Goal: Information Seeking & Learning: Learn about a topic

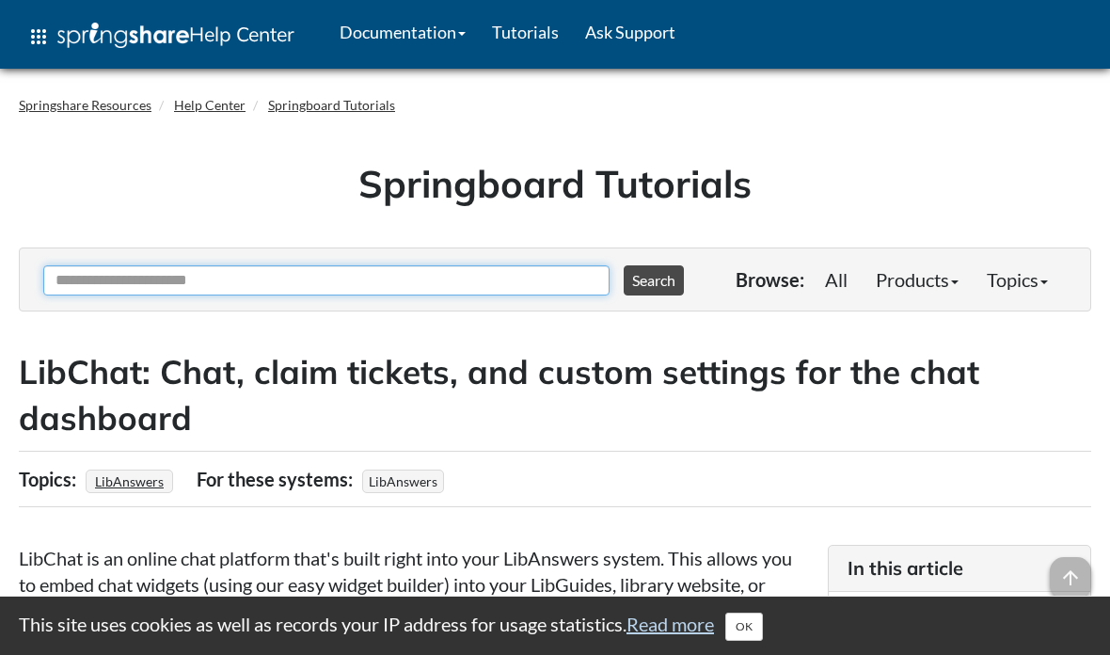
click at [456, 282] on input "Ask Another Question" at bounding box center [326, 280] width 566 height 30
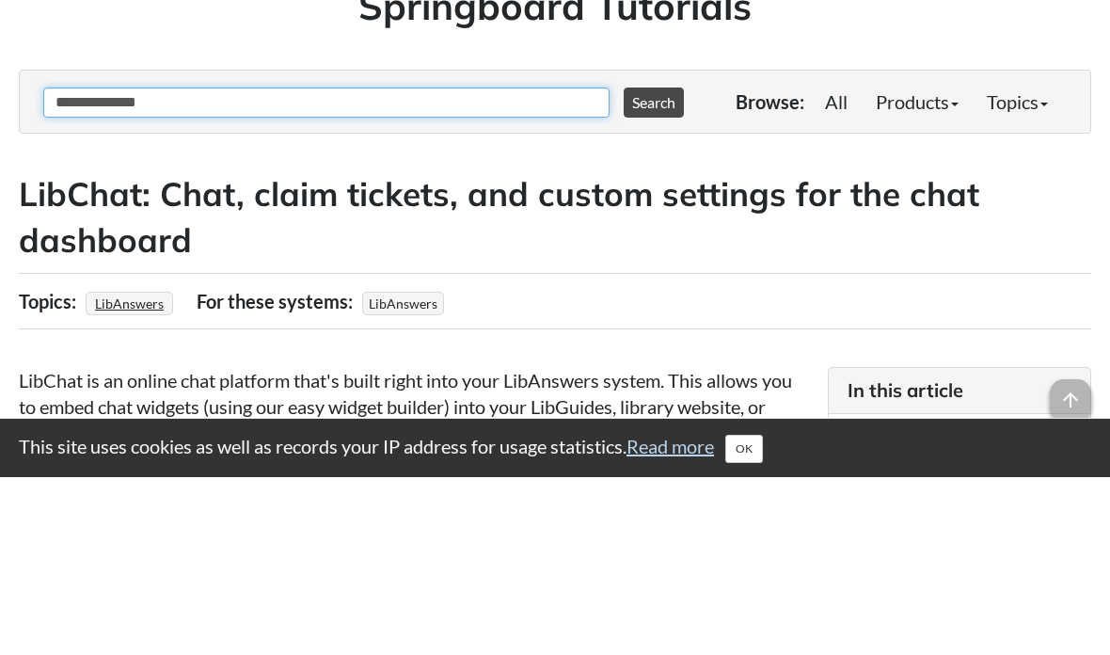
type input "**********"
click at [644, 265] on button "Search" at bounding box center [654, 280] width 60 height 30
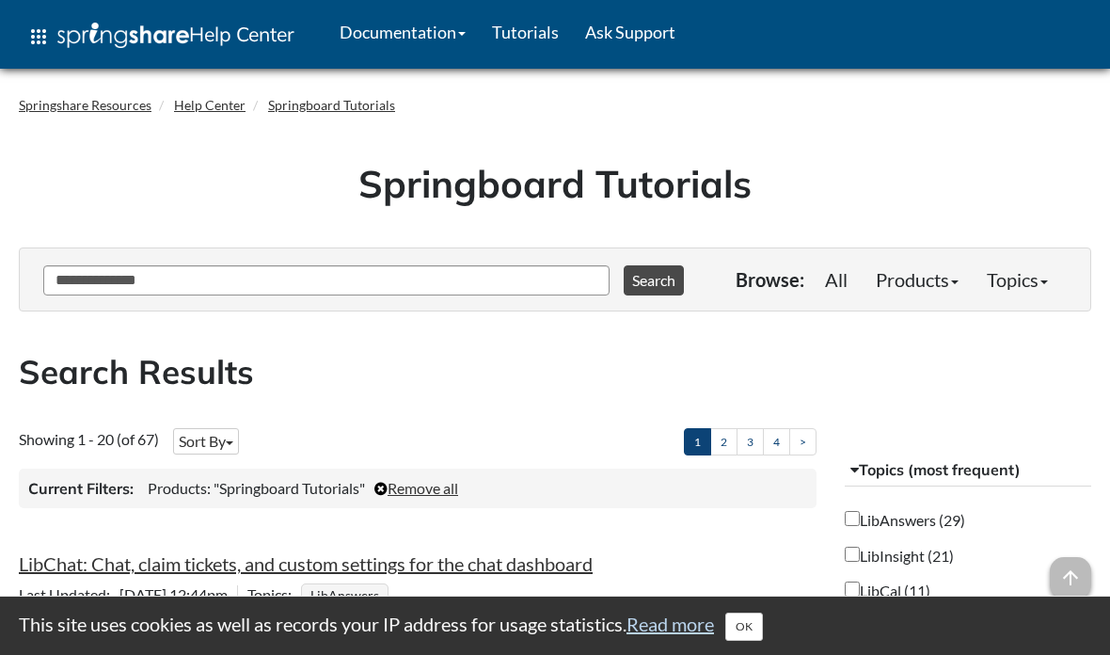
click at [545, 39] on link "Tutorials" at bounding box center [525, 31] width 93 height 47
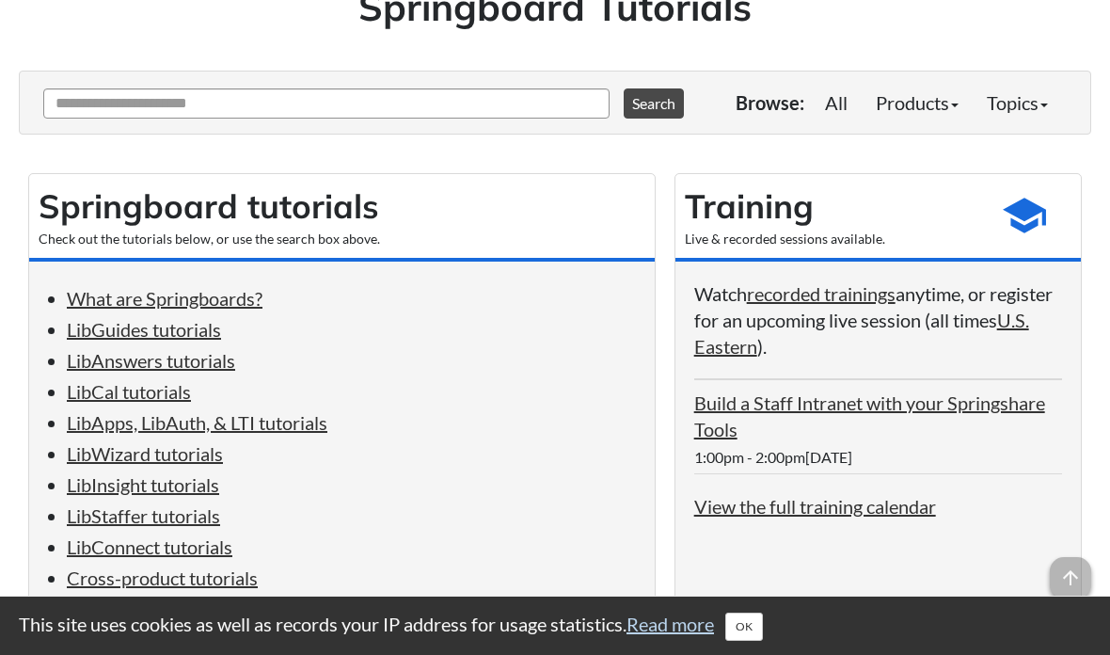
click at [205, 365] on link "LibAnswers tutorials" at bounding box center [151, 360] width 168 height 23
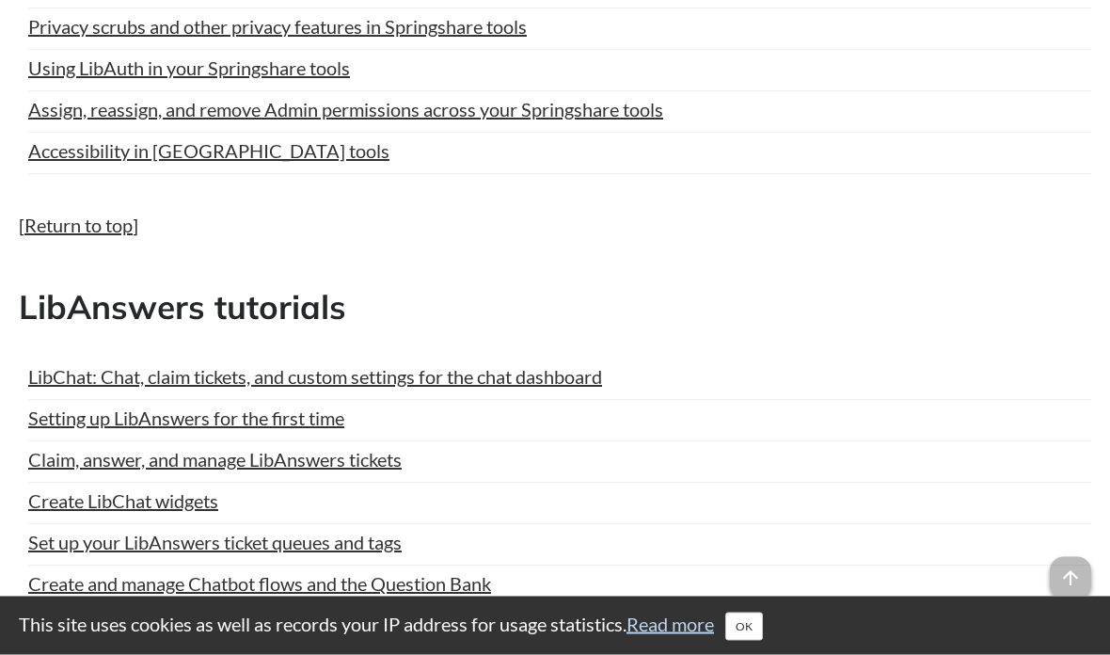
scroll to position [2321, 0]
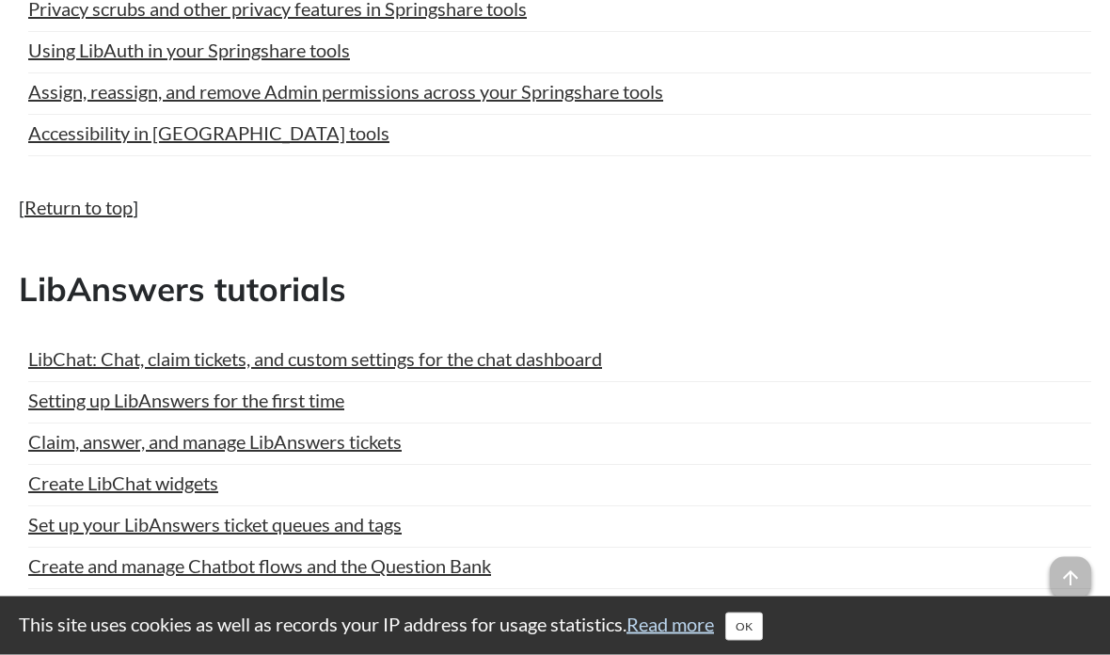
click at [496, 373] on link "LibChat: Chat, claim tickets, and custom settings for the chat dashboard" at bounding box center [315, 359] width 574 height 28
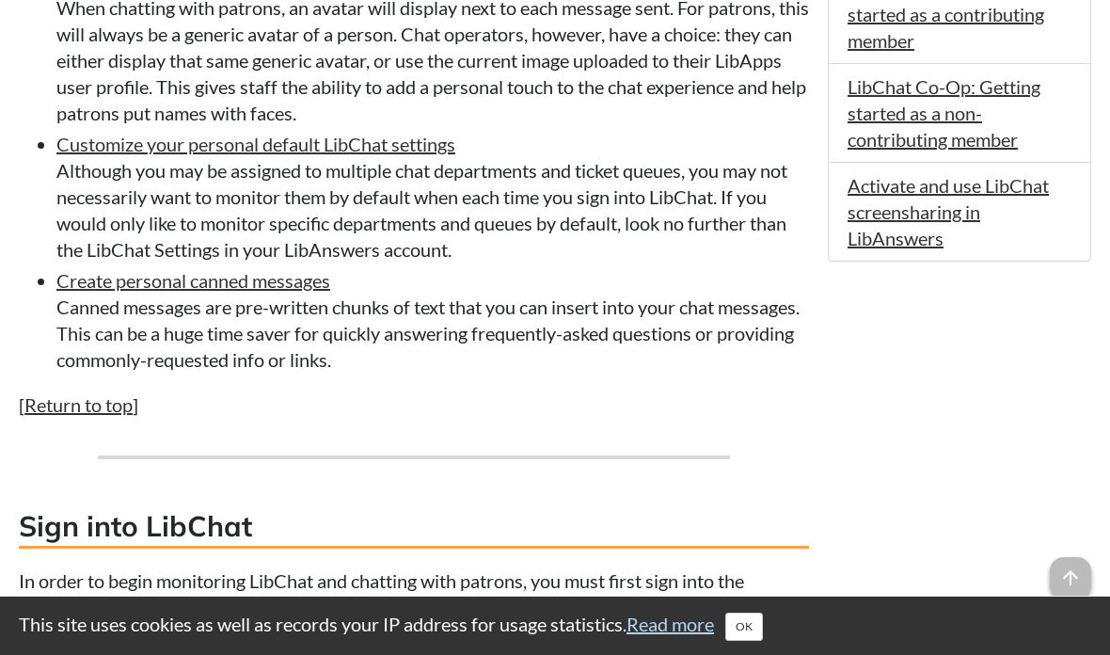
scroll to position [1818, 0]
